Goal: Use online tool/utility: Utilize a website feature to perform a specific function

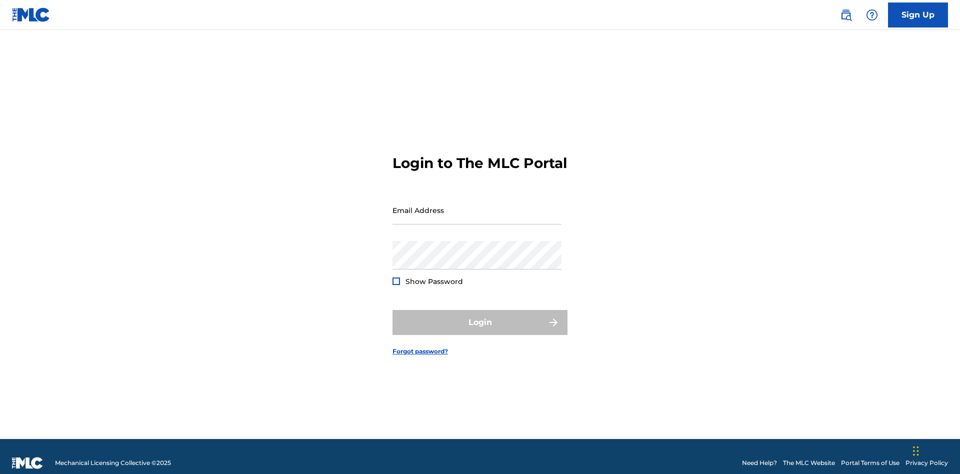
scroll to position [13, 0]
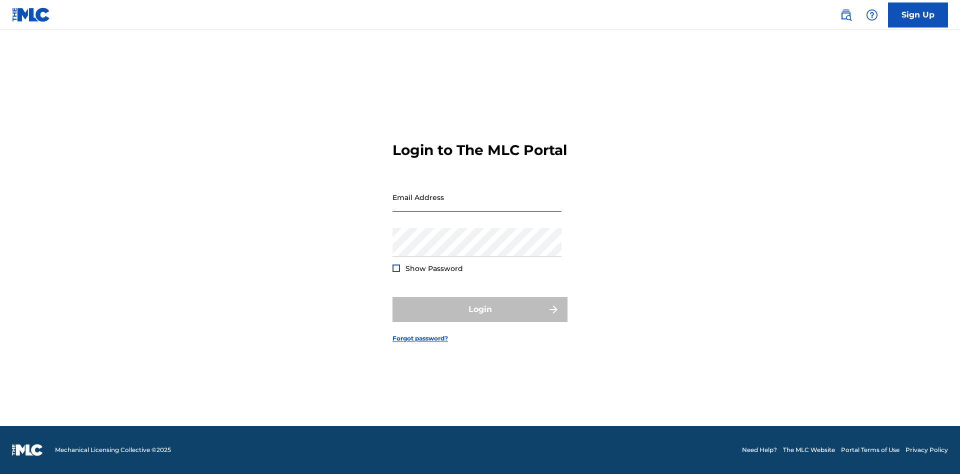
click at [477, 206] on input "Email Address" at bounding box center [477, 197] width 169 height 29
type input "[PERSON_NAME][EMAIL_ADDRESS][DOMAIN_NAME]"
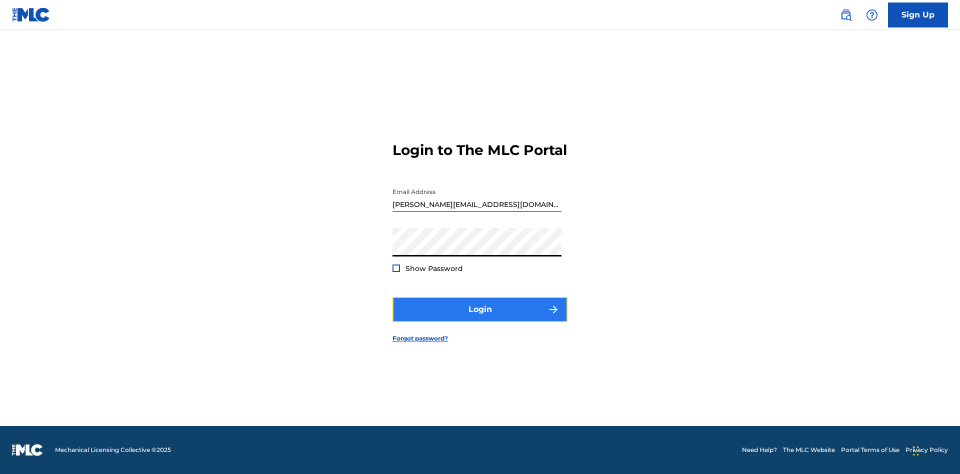
click at [480, 318] on button "Login" at bounding box center [480, 309] width 175 height 25
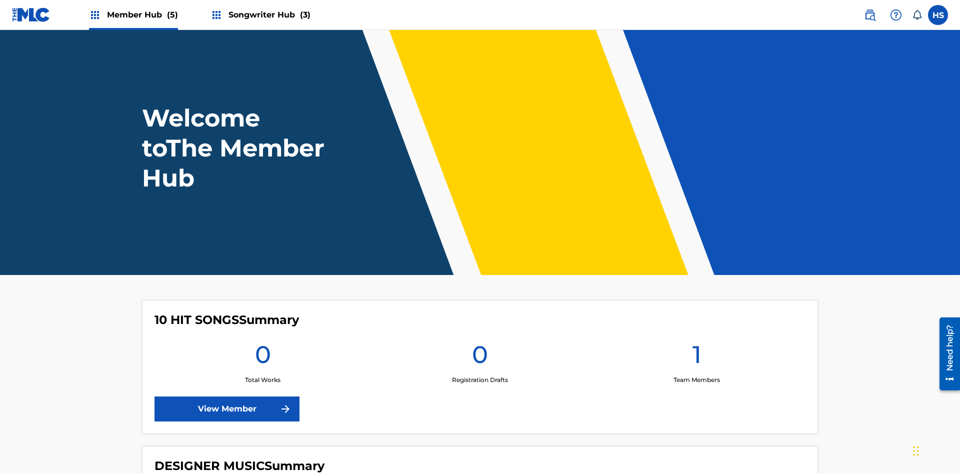
click at [268, 15] on span "Songwriter Hub (3)" at bounding box center [270, 15] width 82 height 12
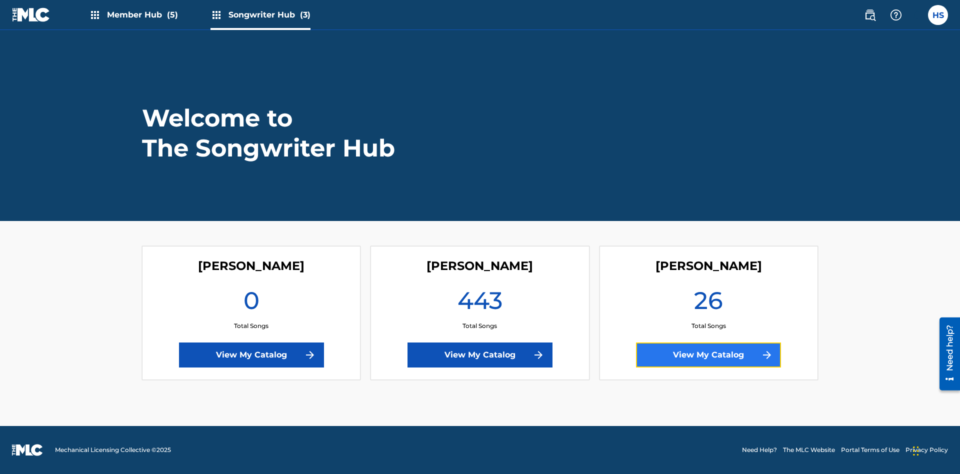
click at [709, 355] on link "View My Catalog" at bounding box center [708, 355] width 145 height 25
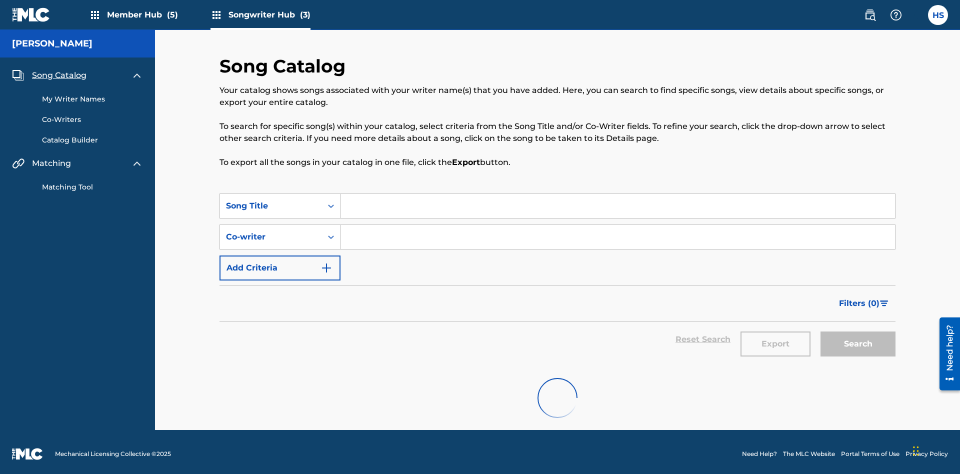
scroll to position [5, 0]
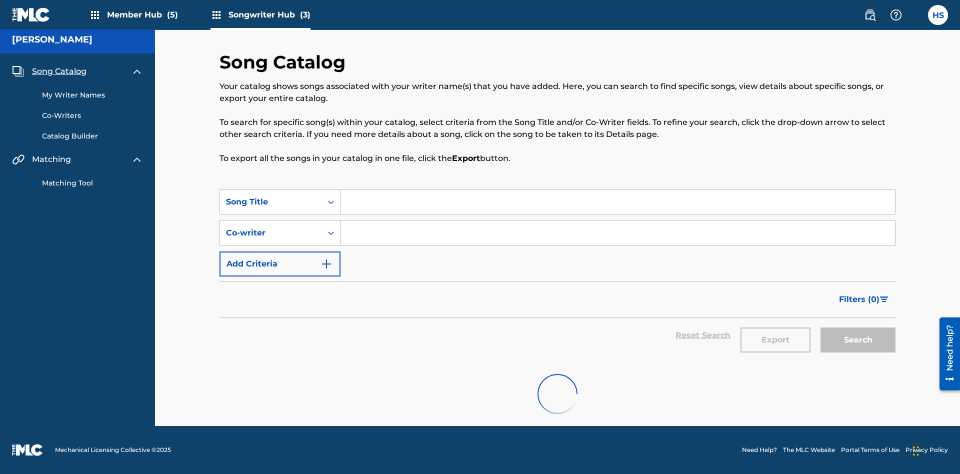
click at [93, 182] on link "Matching Tool" at bounding box center [92, 183] width 101 height 11
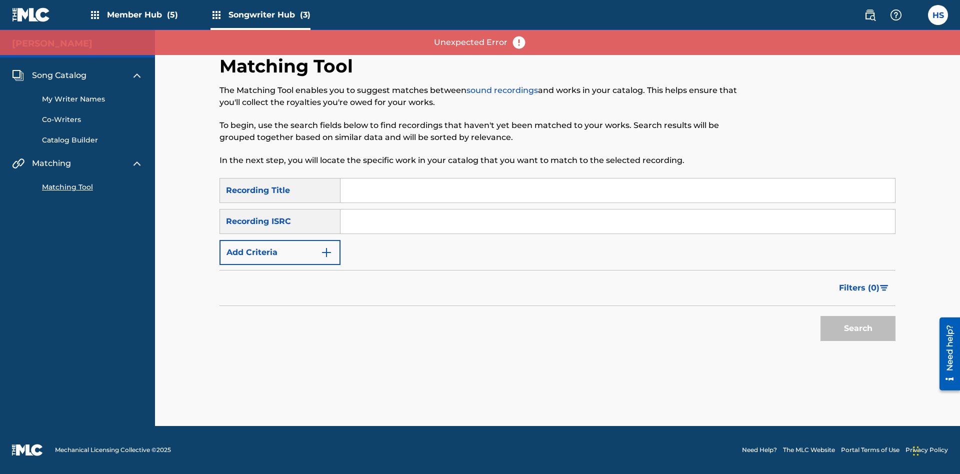
click at [618, 191] on input "Search Form" at bounding box center [618, 191] width 555 height 24
type input "The"
click at [858, 329] on button "Search" at bounding box center [858, 328] width 75 height 25
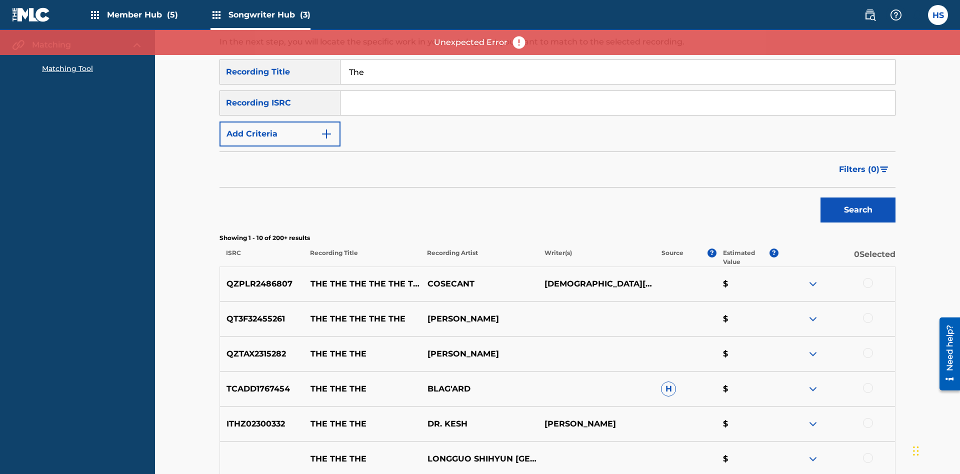
click at [618, 72] on input "The" at bounding box center [618, 72] width 555 height 24
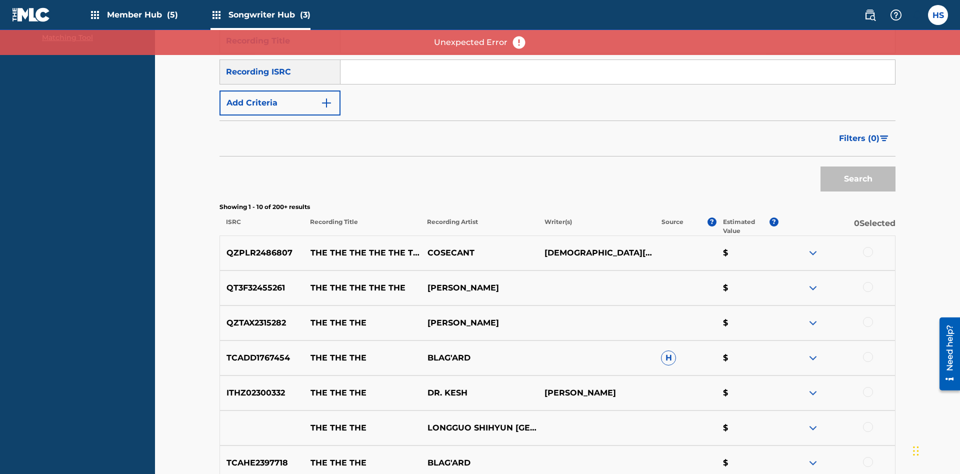
click at [618, 72] on input "Search Form" at bounding box center [618, 72] width 555 height 24
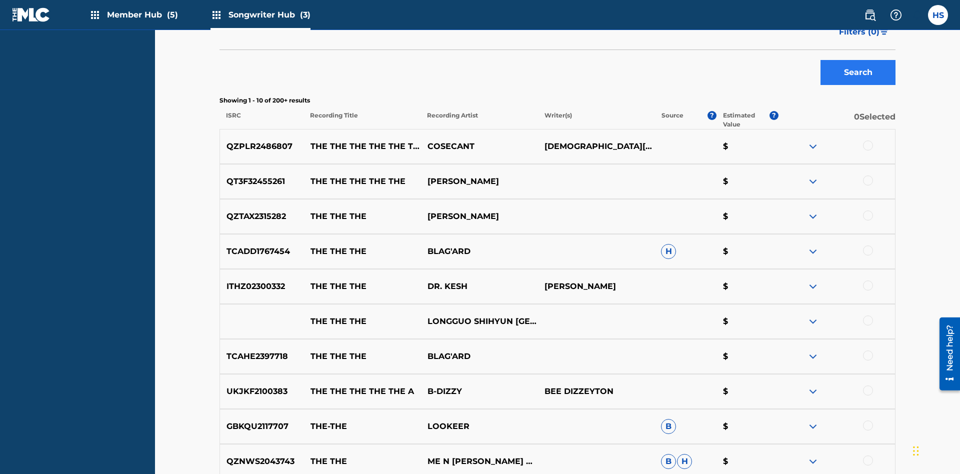
type input "QZPLR2486807"
click at [858, 73] on button "Search" at bounding box center [858, 72] width 75 height 25
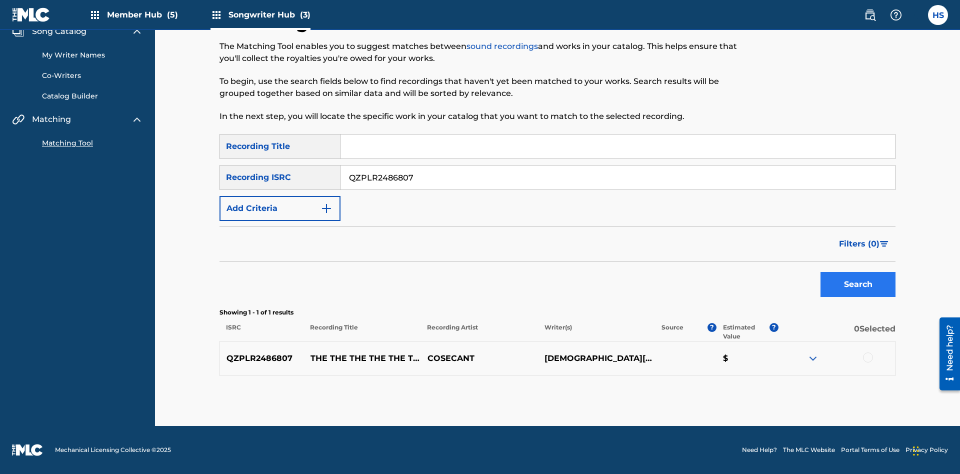
scroll to position [44, 0]
click at [868, 358] on div at bounding box center [868, 358] width 10 height 10
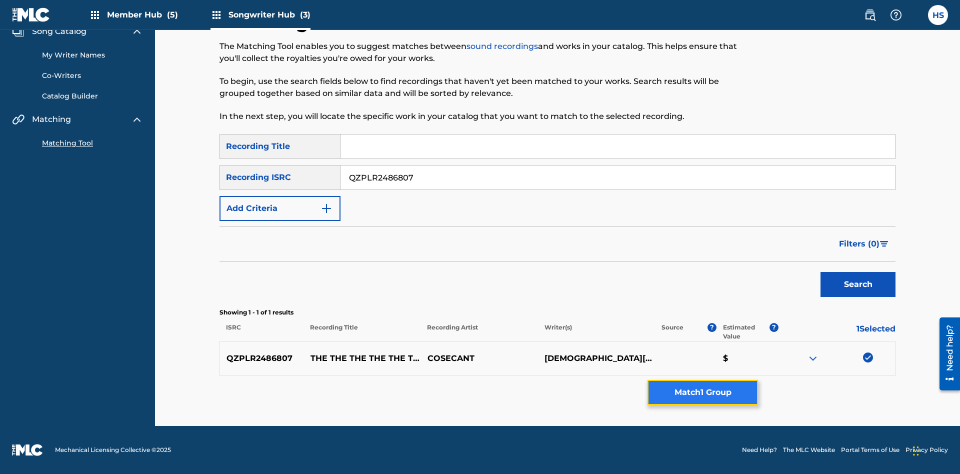
click at [703, 393] on button "Match 1 Group" at bounding box center [703, 392] width 111 height 25
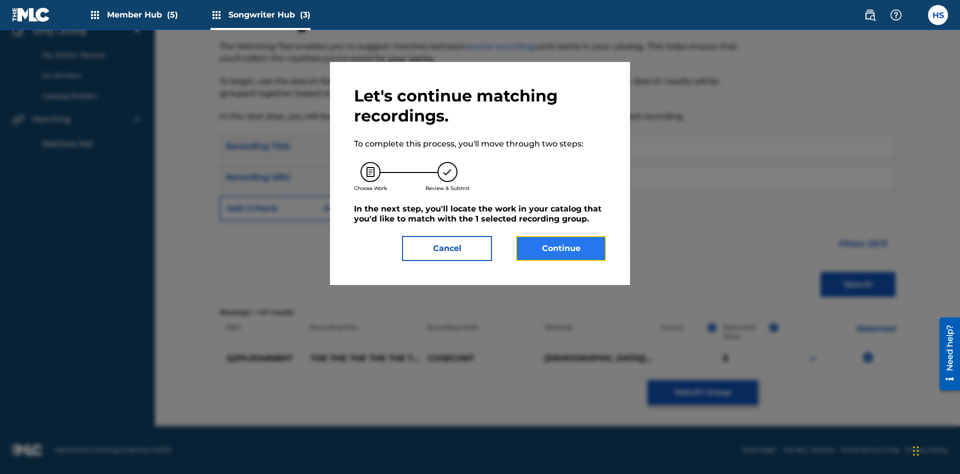
click at [561, 249] on button "Continue" at bounding box center [561, 248] width 90 height 25
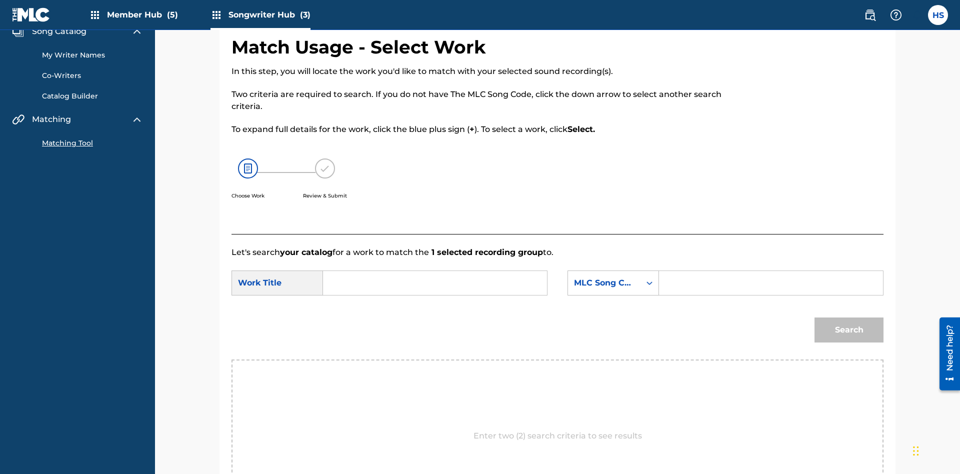
scroll to position [192, 0]
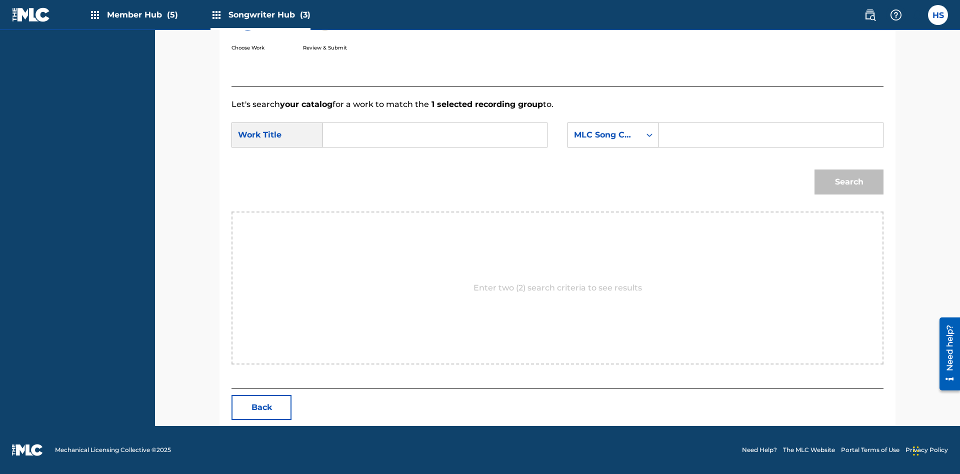
click at [435, 135] on input "Search Form" at bounding box center [435, 135] width 207 height 24
type input "DUST"
click at [771, 135] on input "Search Form" at bounding box center [771, 135] width 207 height 24
type input "DB2IBU"
click at [849, 182] on button "Search" at bounding box center [849, 182] width 69 height 25
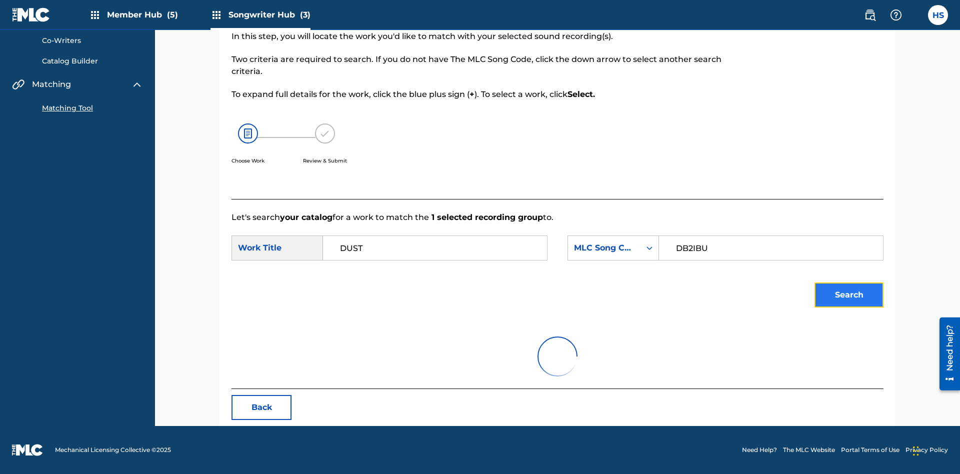
scroll to position [79, 0]
